Goal: Entertainment & Leisure: Consume media (video, audio)

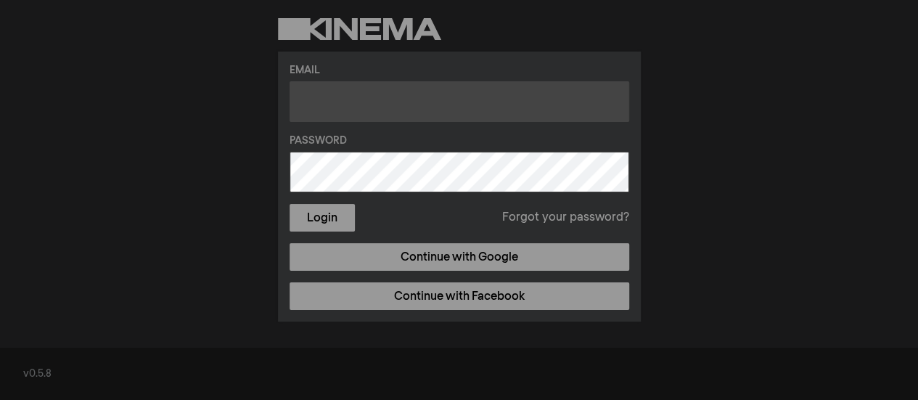
click at [318, 103] on input "text" at bounding box center [460, 101] width 340 height 41
type input "[EMAIL_ADDRESS][DOMAIN_NAME]"
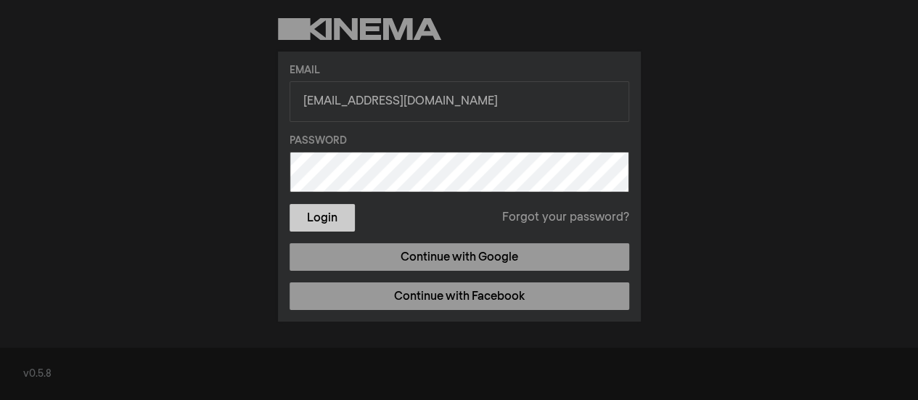
click at [321, 222] on button "Login" at bounding box center [322, 218] width 65 height 28
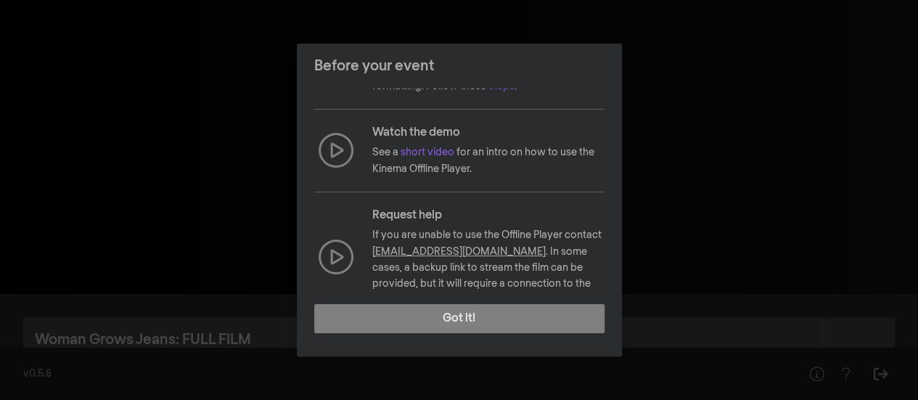
scroll to position [238, 0]
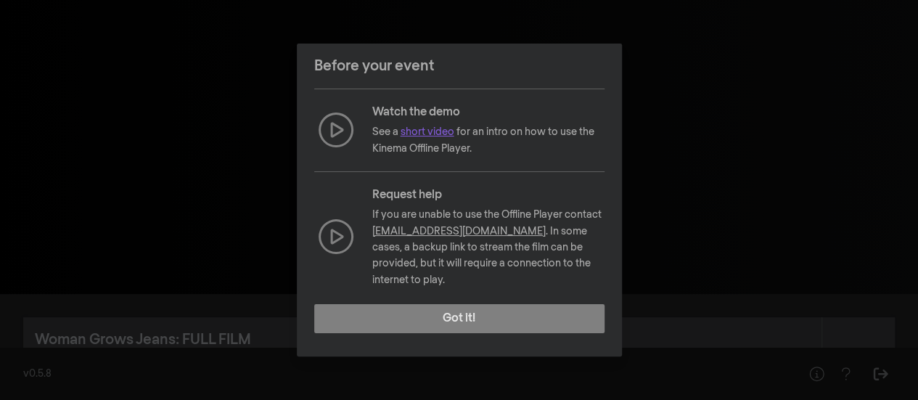
click at [436, 130] on link "short video" at bounding box center [428, 132] width 54 height 10
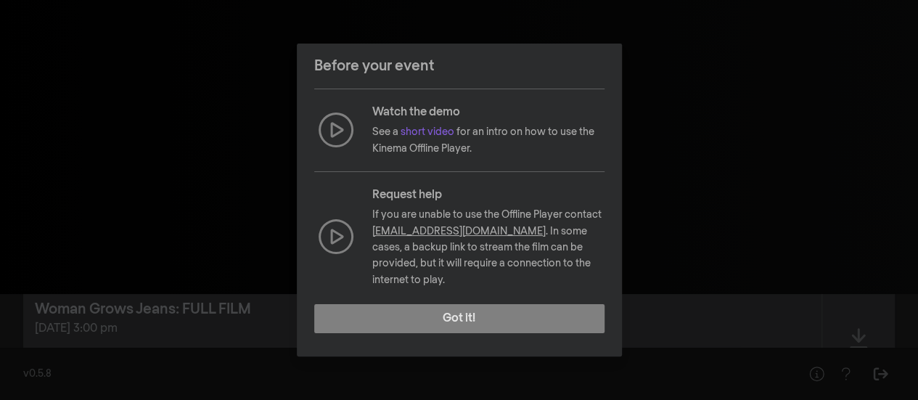
scroll to position [73, 0]
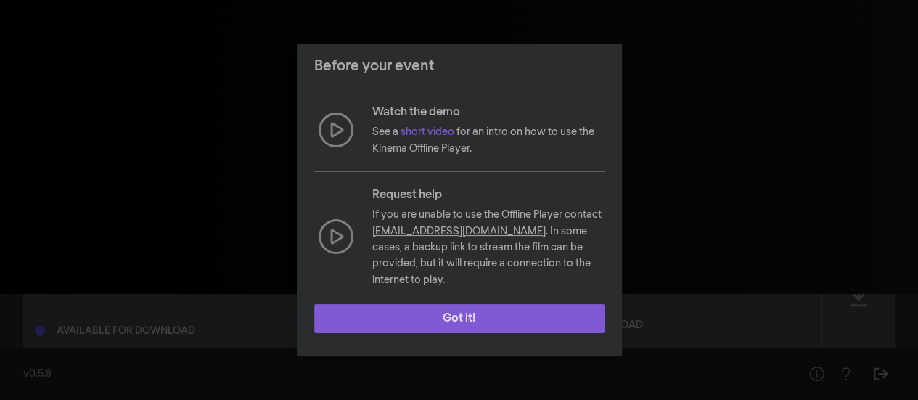
click at [452, 322] on button "Got it!" at bounding box center [459, 318] width 290 height 29
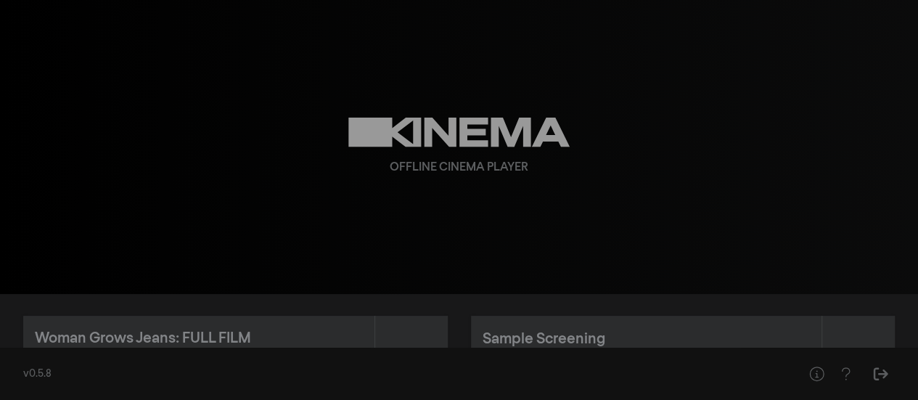
scroll to position [0, 0]
click at [263, 333] on div "Woman Grows Jeans: FULL FILM" at bounding box center [199, 340] width 328 height 22
click at [203, 331] on div "Woman Grows Jeans: FULL FILM" at bounding box center [143, 340] width 216 height 22
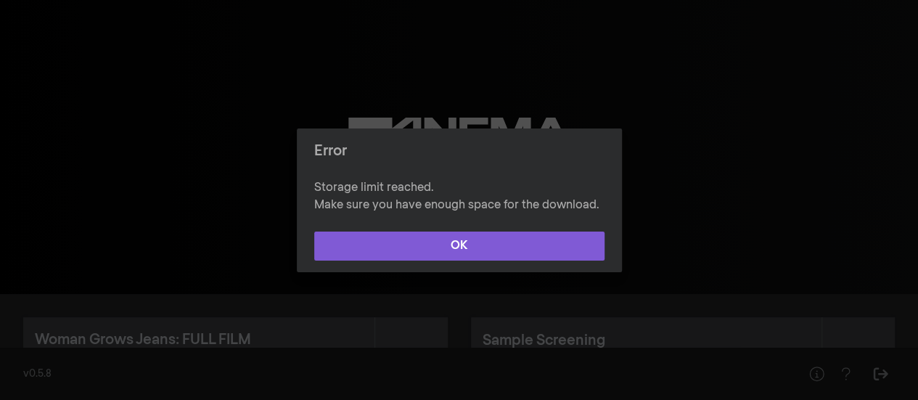
click at [492, 243] on button "OK" at bounding box center [459, 246] width 290 height 29
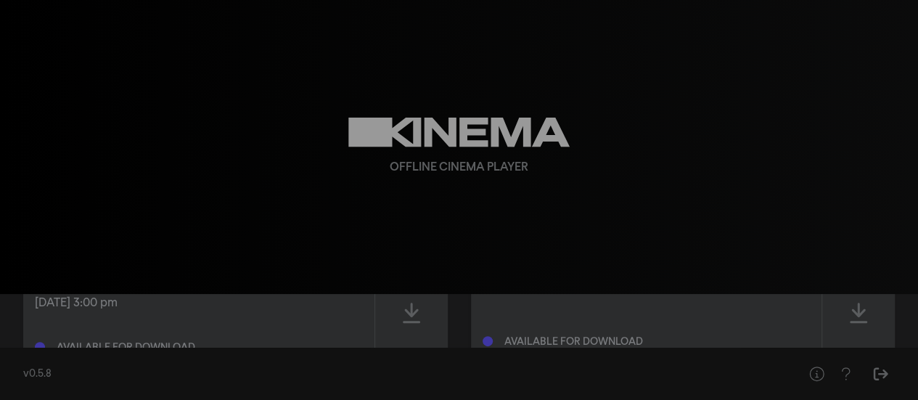
scroll to position [33, 0]
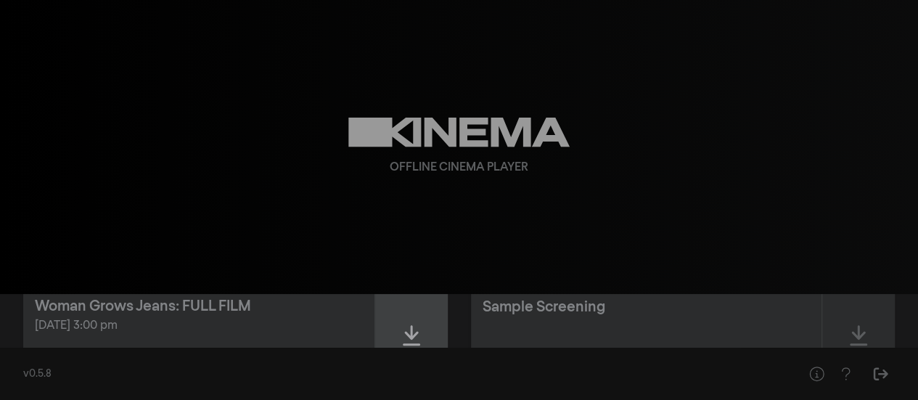
click at [411, 338] on icon at bounding box center [411, 335] width 17 height 20
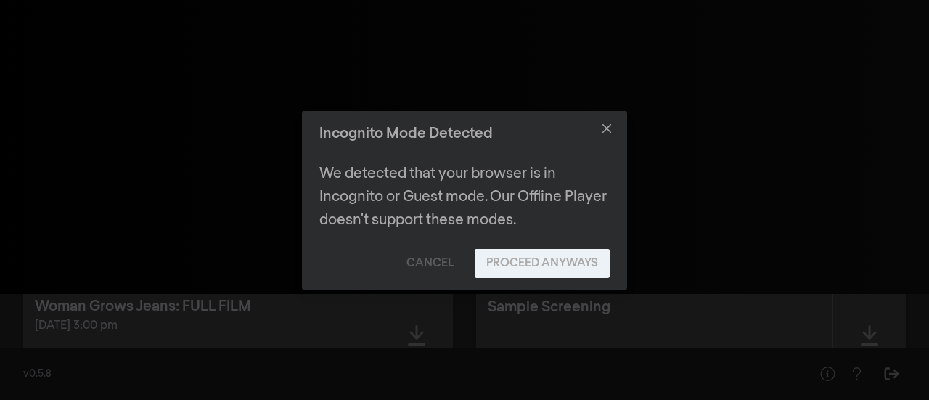
click at [563, 261] on button "Proceed Anyways" at bounding box center [542, 263] width 135 height 29
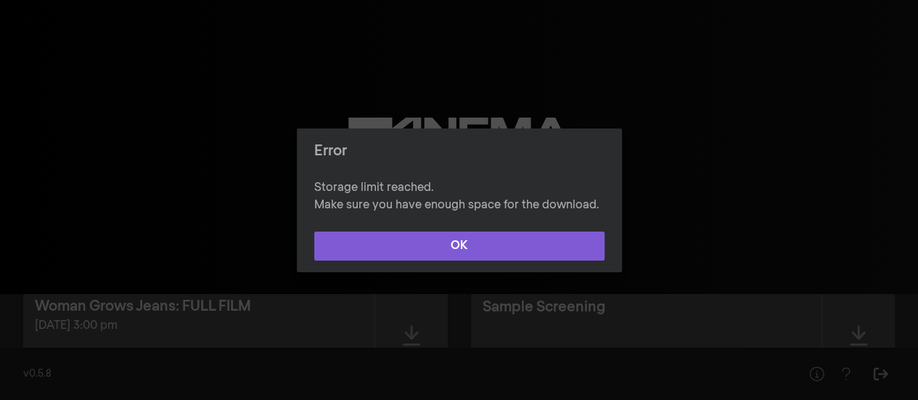
click at [470, 250] on button "OK" at bounding box center [459, 246] width 290 height 29
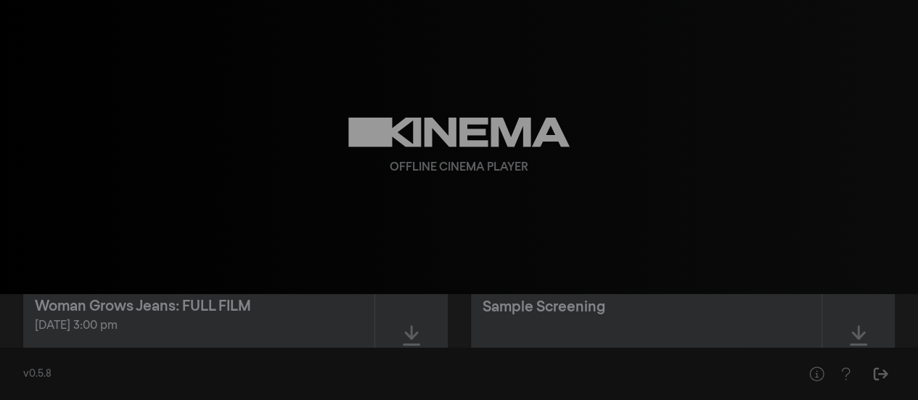
click at [610, 251] on div "Offline Cinema Player" at bounding box center [459, 147] width 523 height 294
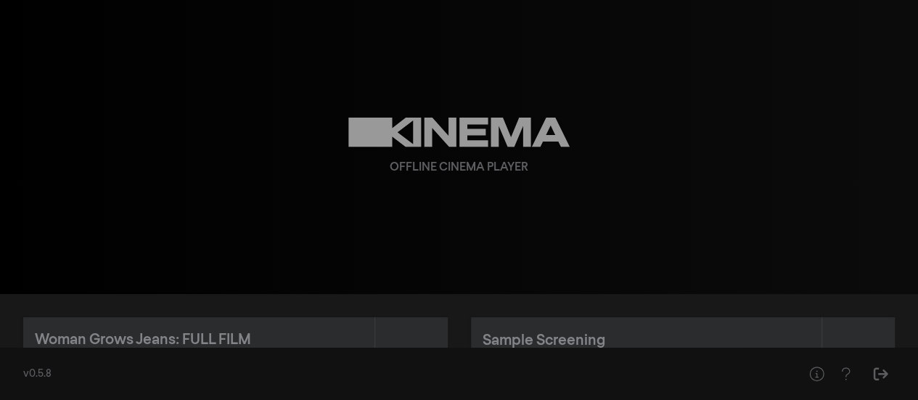
scroll to position [73, 0]
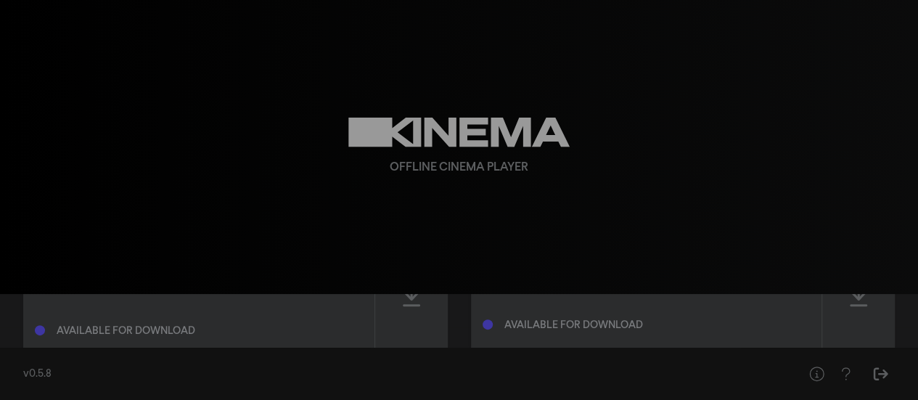
click at [166, 325] on div "Available for download" at bounding box center [199, 327] width 328 height 17
click at [415, 299] on icon at bounding box center [411, 296] width 17 height 23
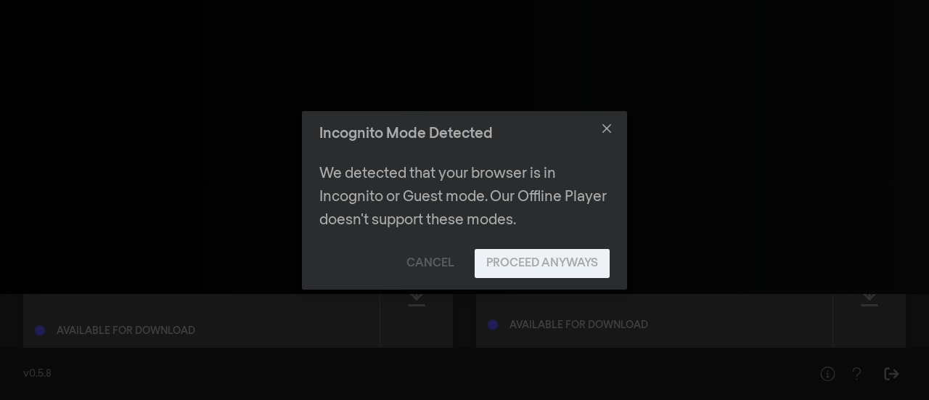
click at [517, 262] on button "Proceed Anyways" at bounding box center [542, 263] width 135 height 29
